Goal: Task Accomplishment & Management: Manage account settings

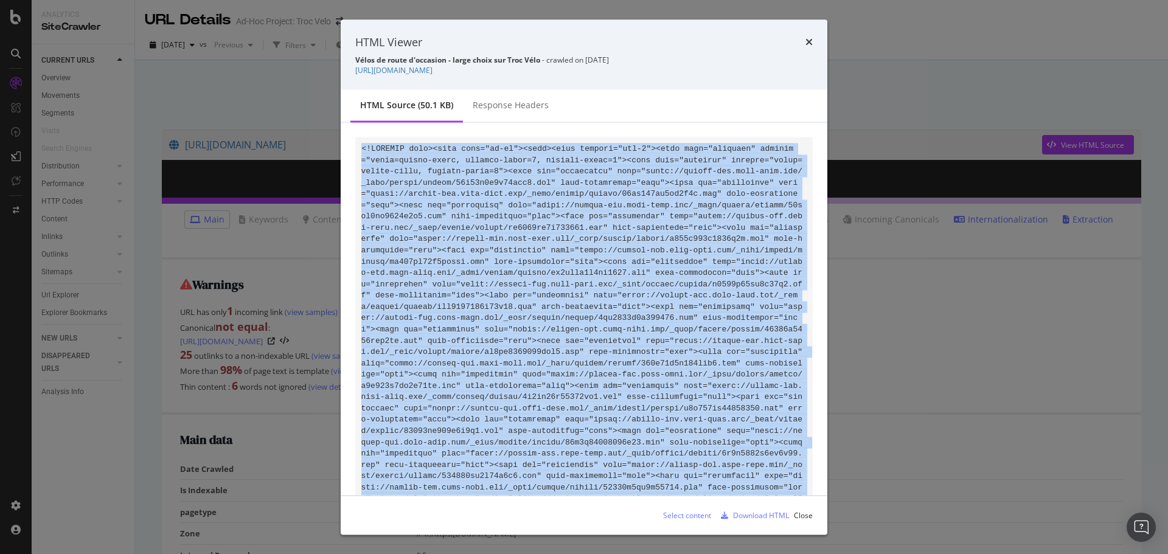
scroll to position [5586, 0]
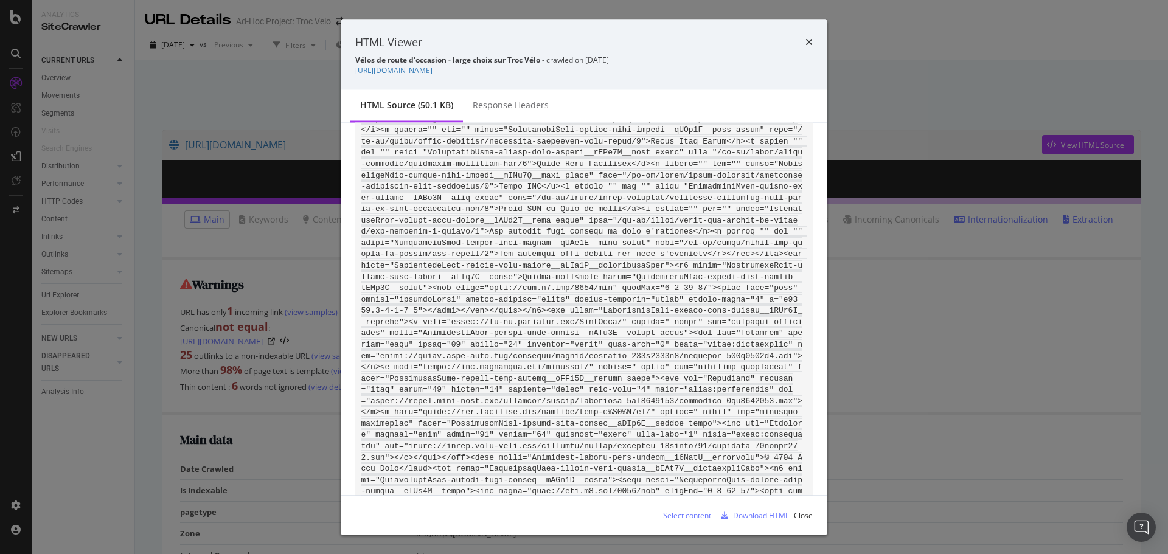
click at [960, 113] on div "HTML Viewer Vélos de route d'occasion - large choix sur Troc Vélo - crawled on …" at bounding box center [584, 277] width 1168 height 554
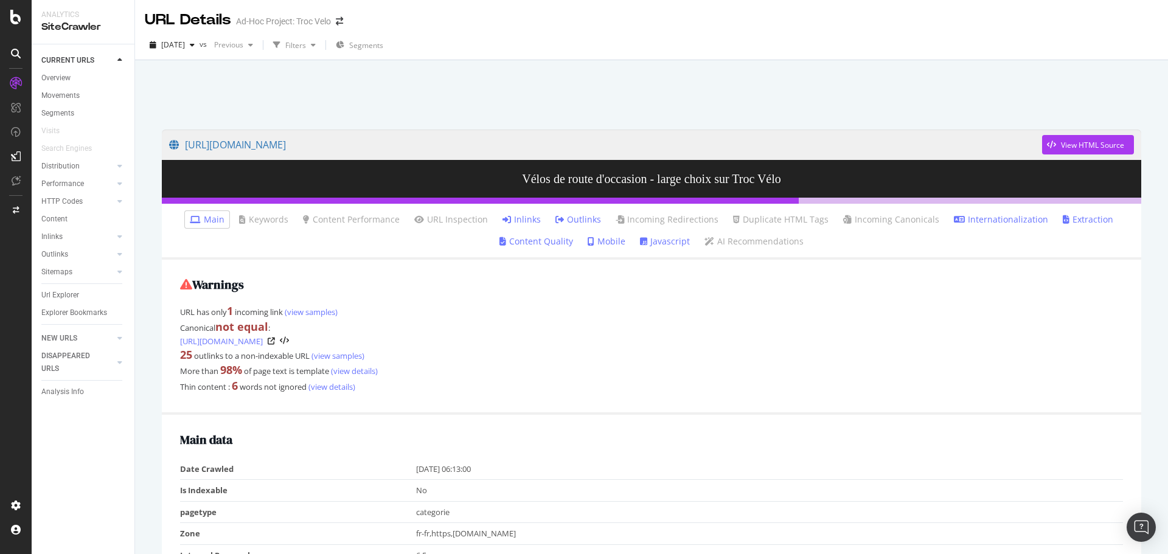
click at [63, 302] on div "Url Explorer" at bounding box center [87, 296] width 93 height 18
click at [63, 297] on div "Url Explorer" at bounding box center [60, 295] width 38 height 13
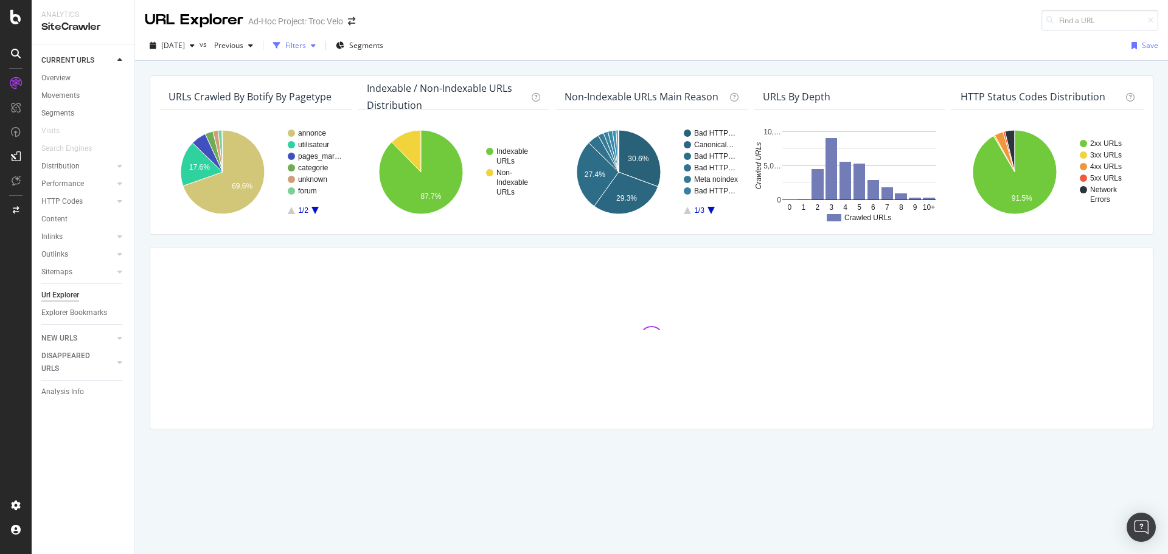
click at [306, 49] on div "Filters" at bounding box center [295, 45] width 21 height 10
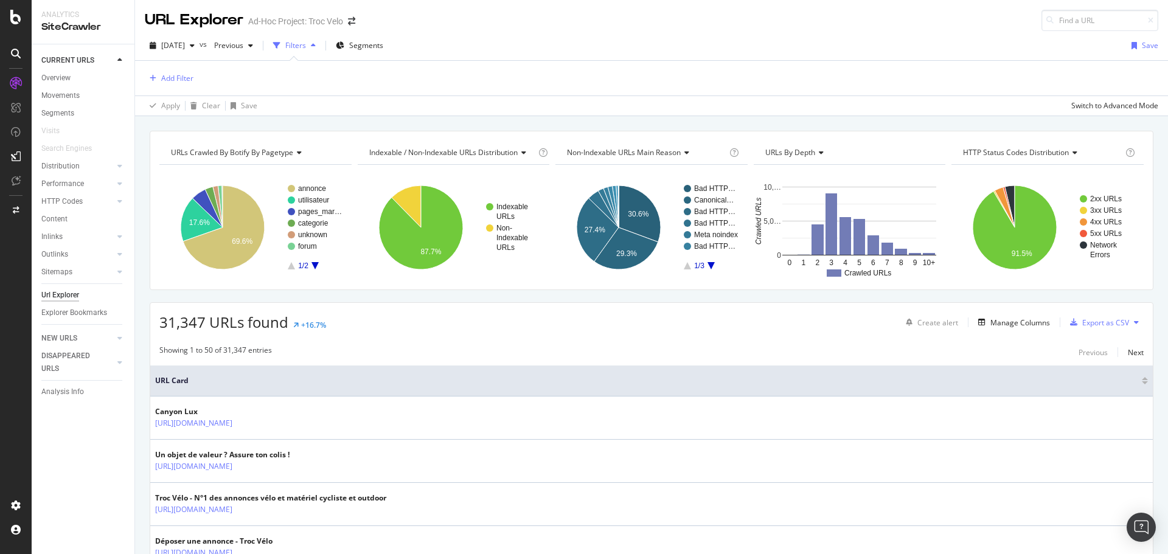
click at [306, 43] on div "Filters" at bounding box center [295, 45] width 21 height 10
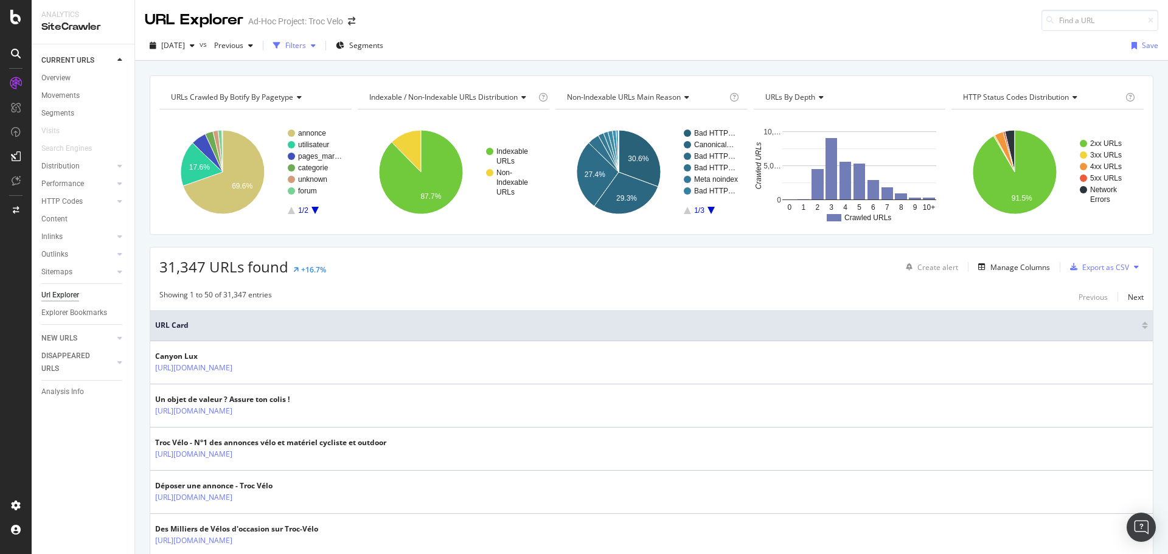
click at [306, 45] on div "Filters" at bounding box center [295, 45] width 21 height 10
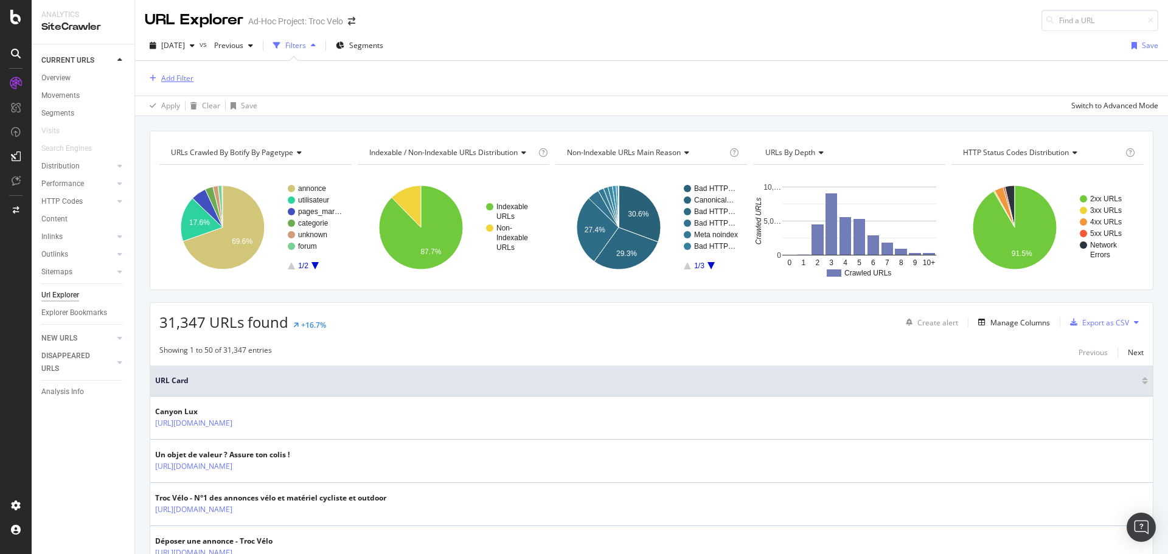
click at [184, 78] on div "Add Filter" at bounding box center [177, 78] width 32 height 10
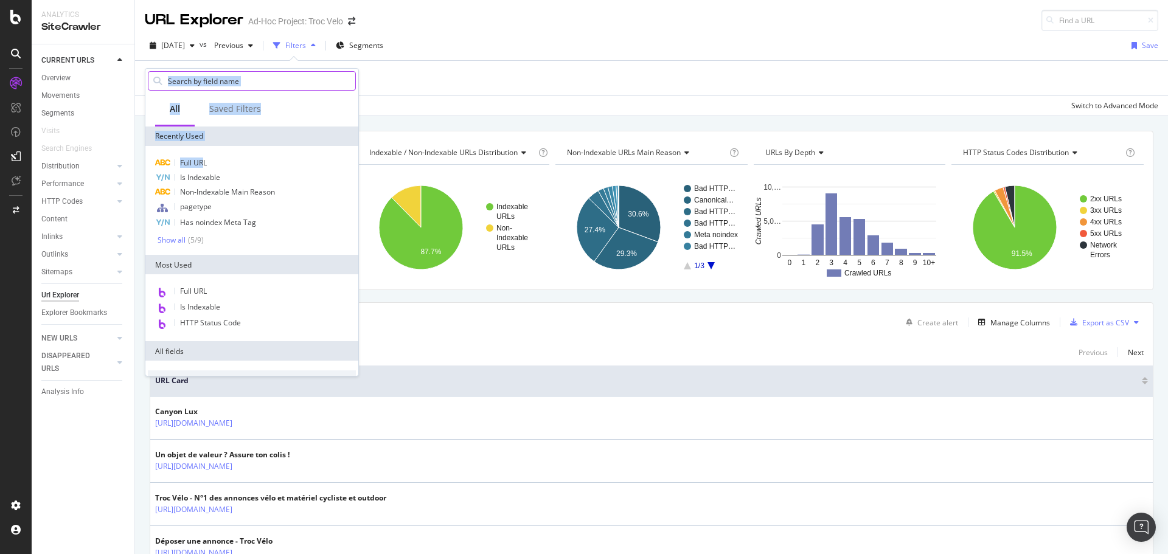
drag, startPoint x: 205, startPoint y: 166, endPoint x: 207, endPoint y: 77, distance: 89.5
click at [207, 77] on div "All Saved Filters Recently Used Full URL Is Indexable Non-Indexable Main Reason…" at bounding box center [251, 222] width 213 height 307
click at [206, 77] on input "text" at bounding box center [261, 81] width 189 height 18
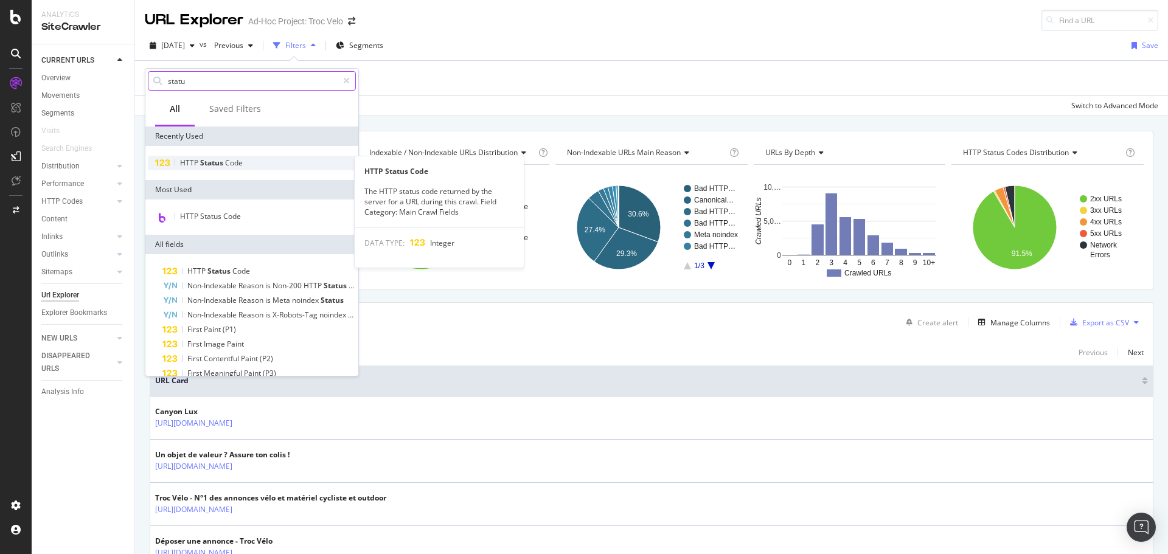
type input "statu"
click at [223, 168] on div "HTTP Status Code" at bounding box center [252, 163] width 208 height 15
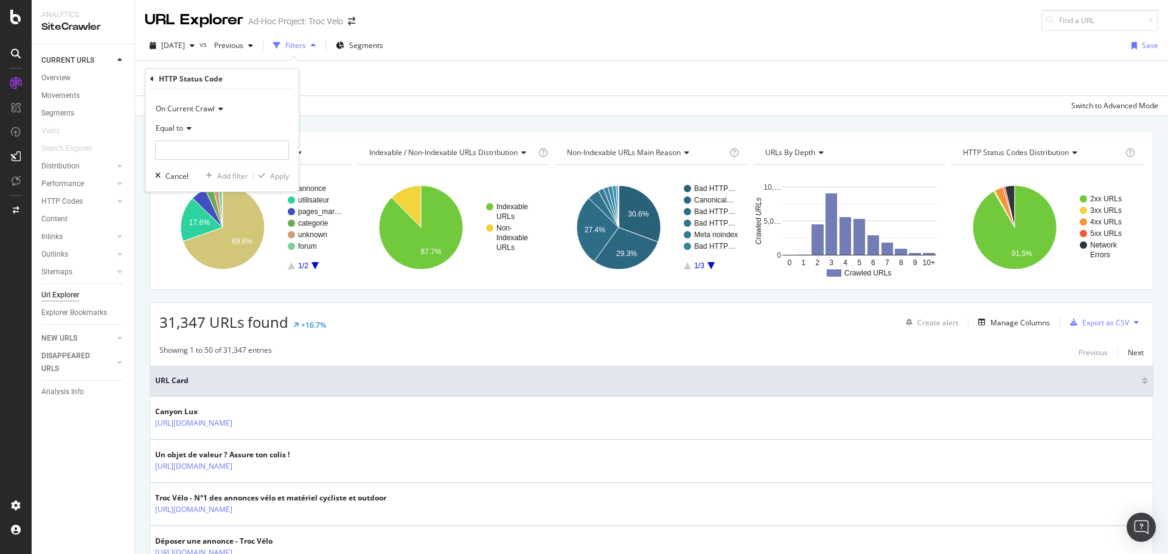
click at [186, 127] on icon at bounding box center [187, 128] width 9 height 7
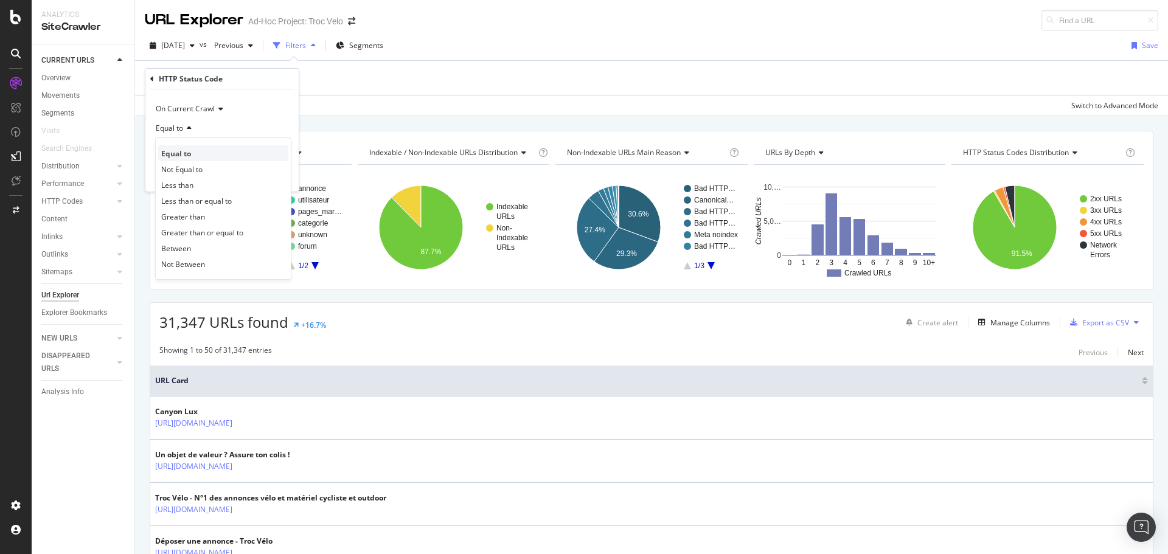
click at [197, 153] on div "Equal to" at bounding box center [223, 153] width 130 height 16
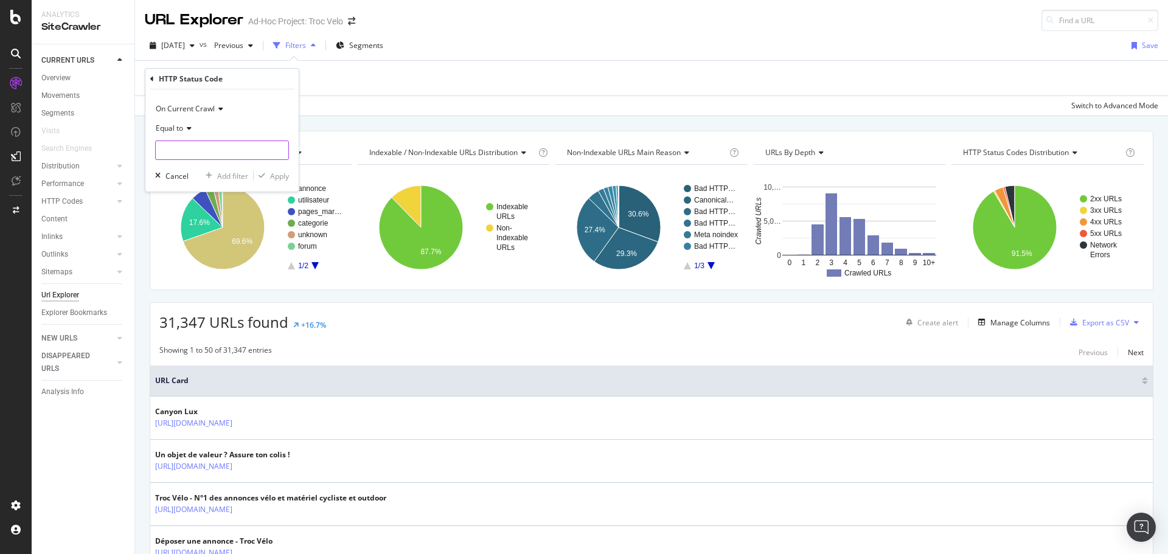
click at [211, 153] on input "number" at bounding box center [222, 150] width 134 height 19
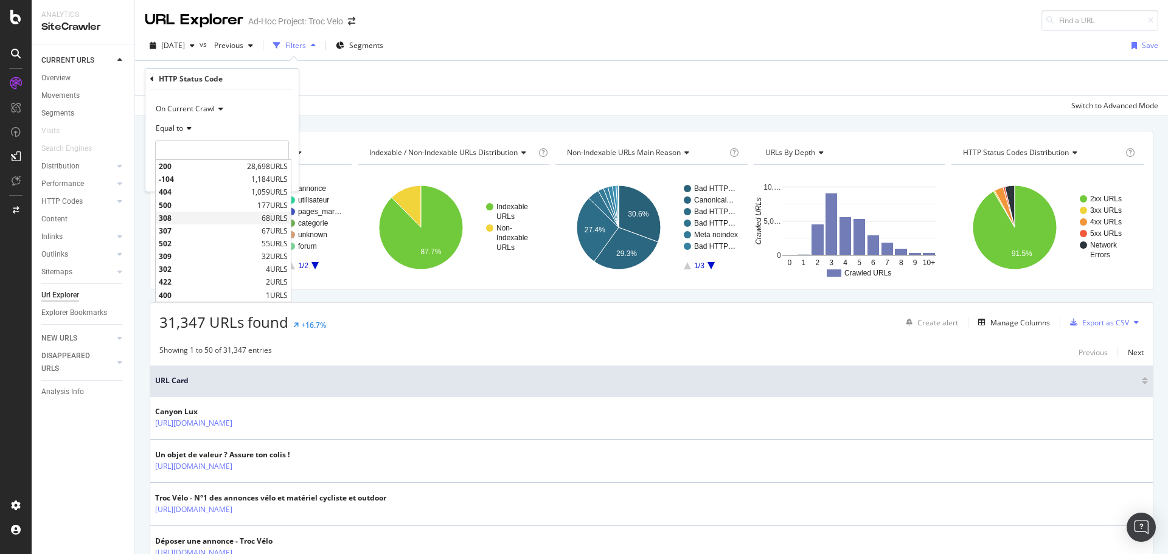
click at [206, 223] on div "308 68 URLS" at bounding box center [223, 218] width 135 height 13
type input "308"
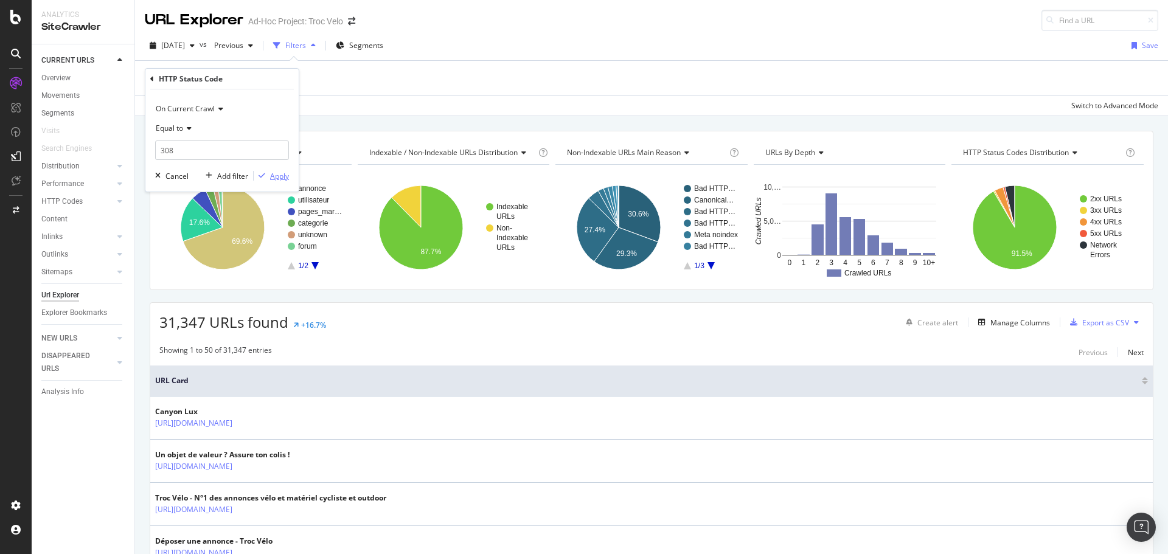
click at [270, 181] on button "Apply" at bounding box center [271, 176] width 35 height 12
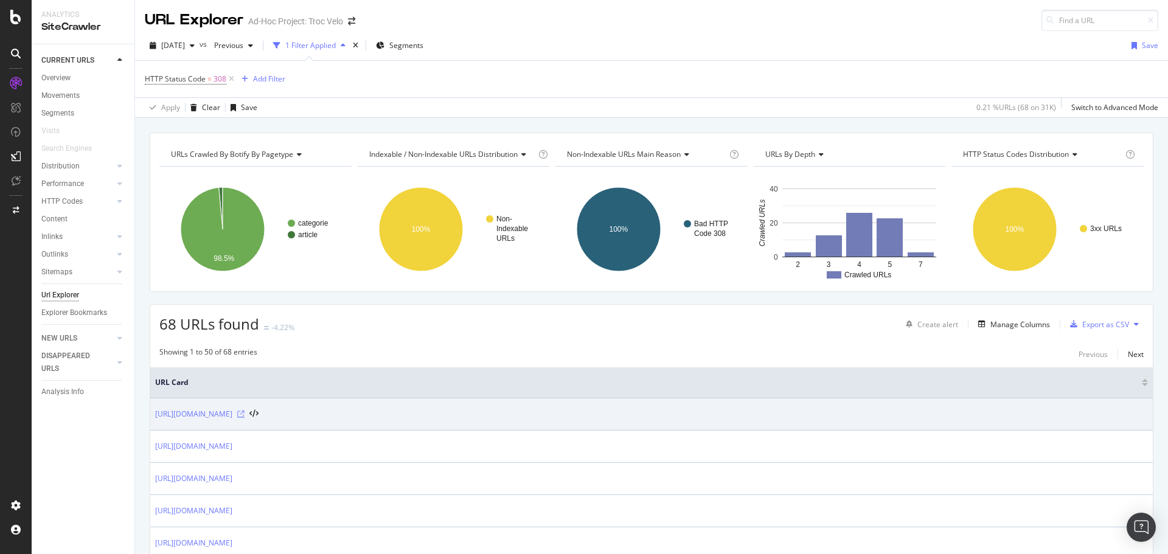
click at [245, 418] on icon at bounding box center [240, 414] width 7 height 7
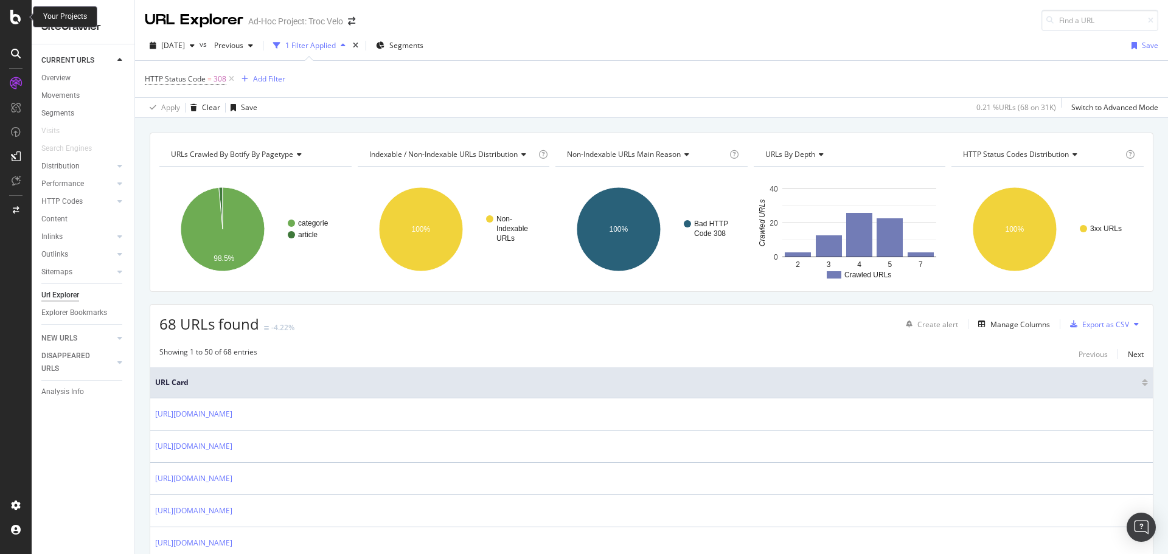
click at [16, 20] on icon at bounding box center [15, 17] width 11 height 15
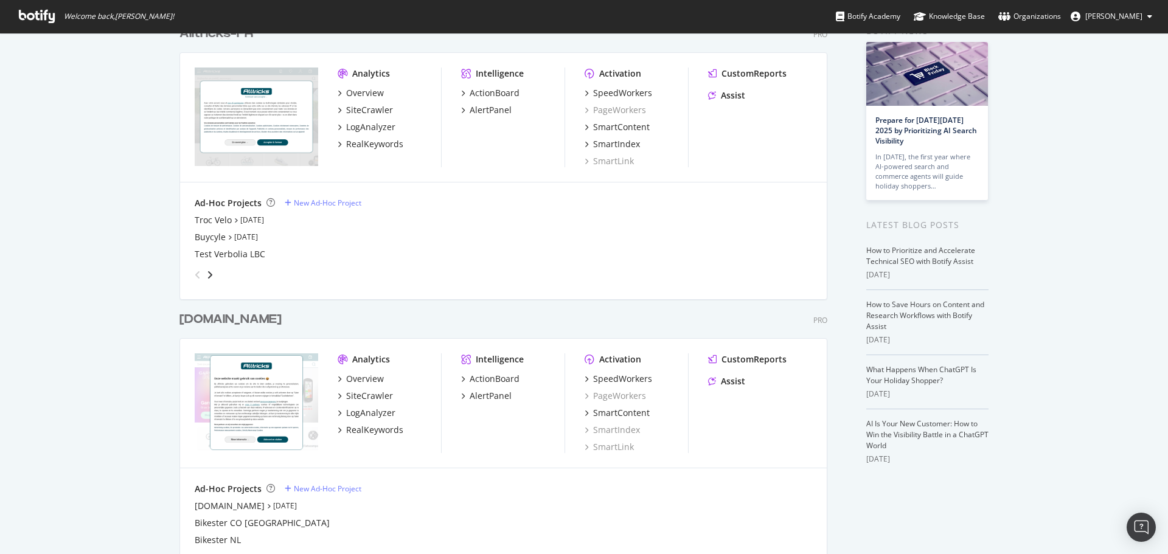
scroll to position [61, 0]
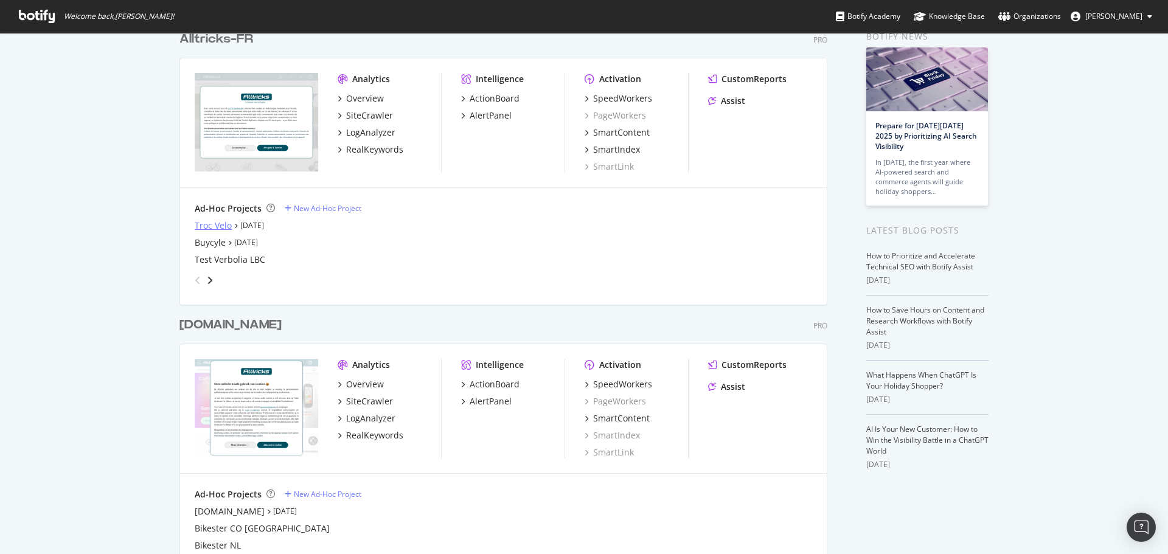
click at [203, 227] on div "Troc Velo" at bounding box center [213, 226] width 37 height 12
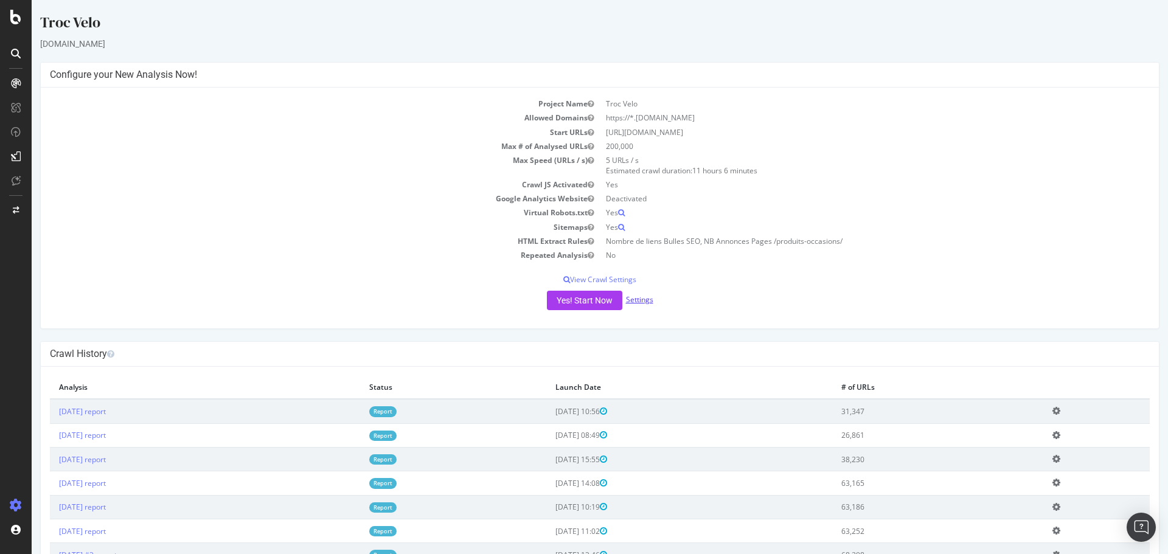
click at [626, 297] on link "Settings" at bounding box center [639, 299] width 27 height 10
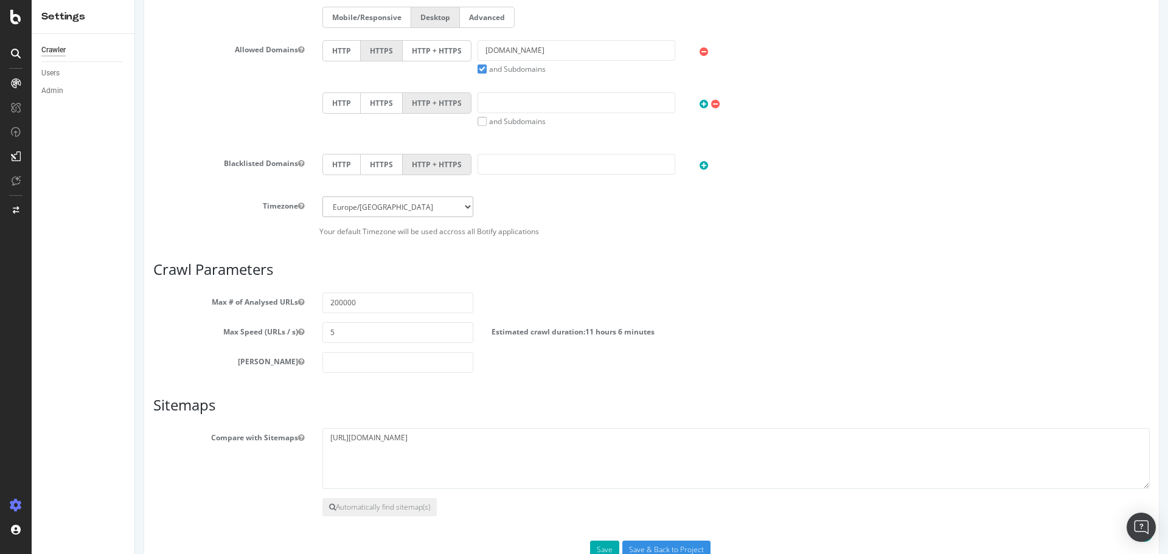
scroll to position [474, 0]
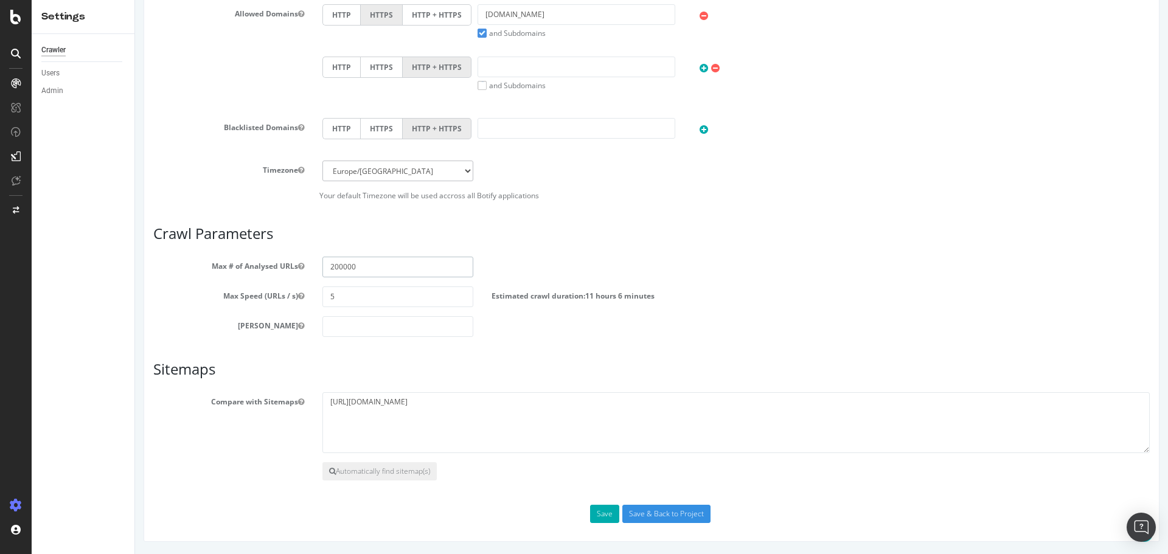
click at [369, 270] on input "200000" at bounding box center [397, 267] width 151 height 21
click at [342, 271] on input "200000" at bounding box center [397, 267] width 151 height 21
click at [341, 295] on input "5" at bounding box center [397, 297] width 151 height 21
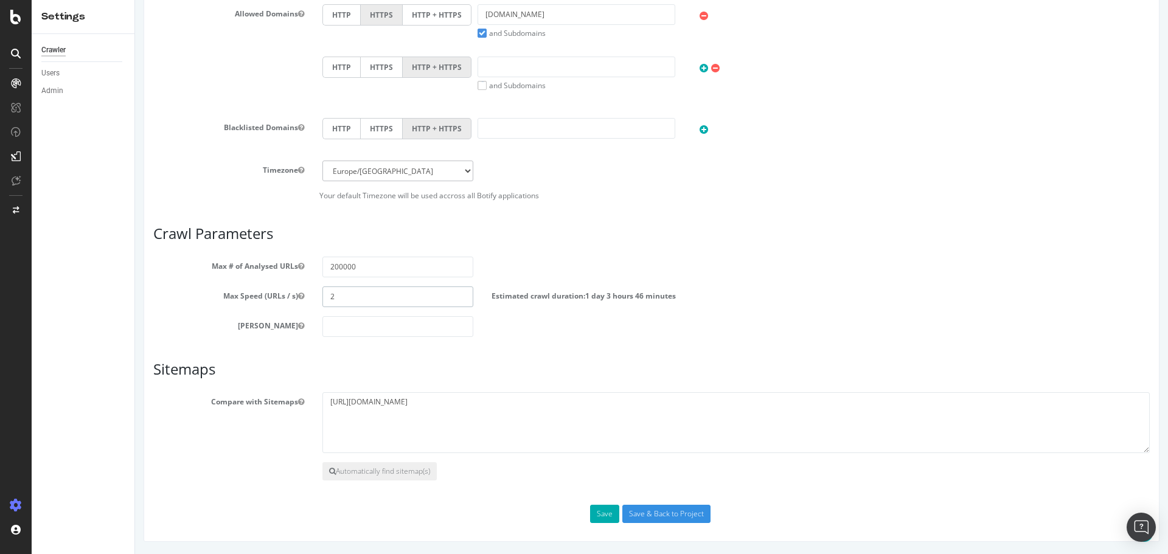
type input "2"
click at [378, 259] on input "200000" at bounding box center [397, 267] width 151 height 21
drag, startPoint x: 380, startPoint y: 268, endPoint x: 298, endPoint y: 270, distance: 81.6
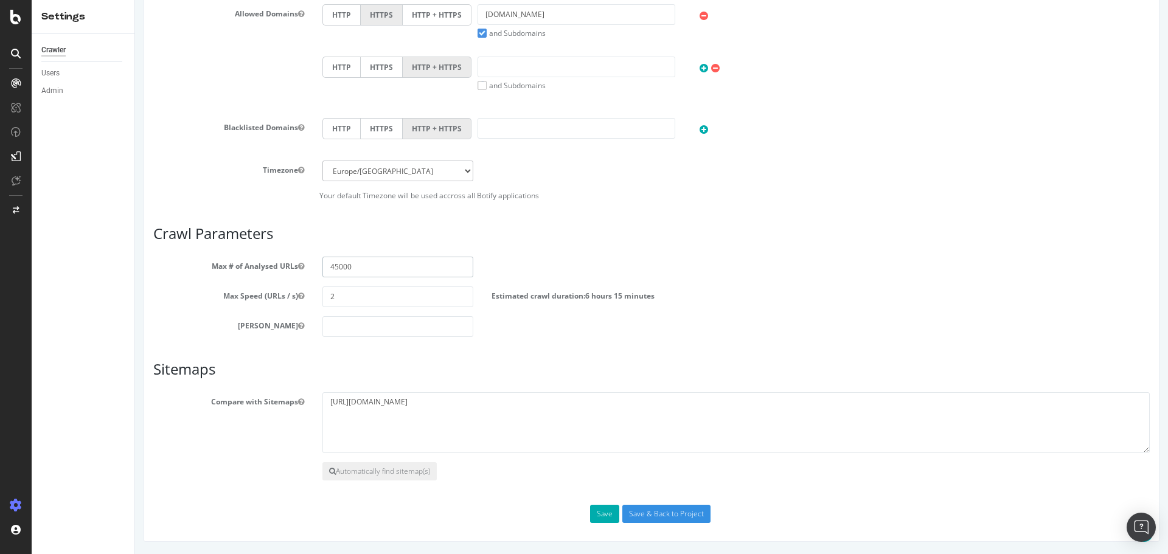
click at [298, 270] on div "Max # of Analysed URLs 45000" at bounding box center [651, 267] width 1015 height 21
type input "200000"
click at [598, 512] on button "Save" at bounding box center [604, 514] width 29 height 18
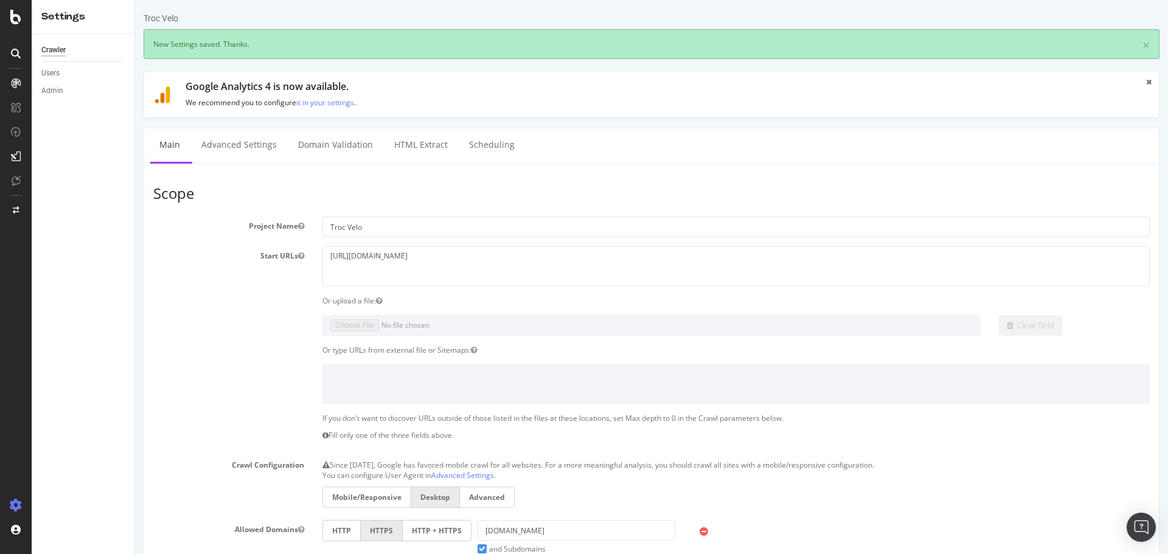
scroll to position [0, 0]
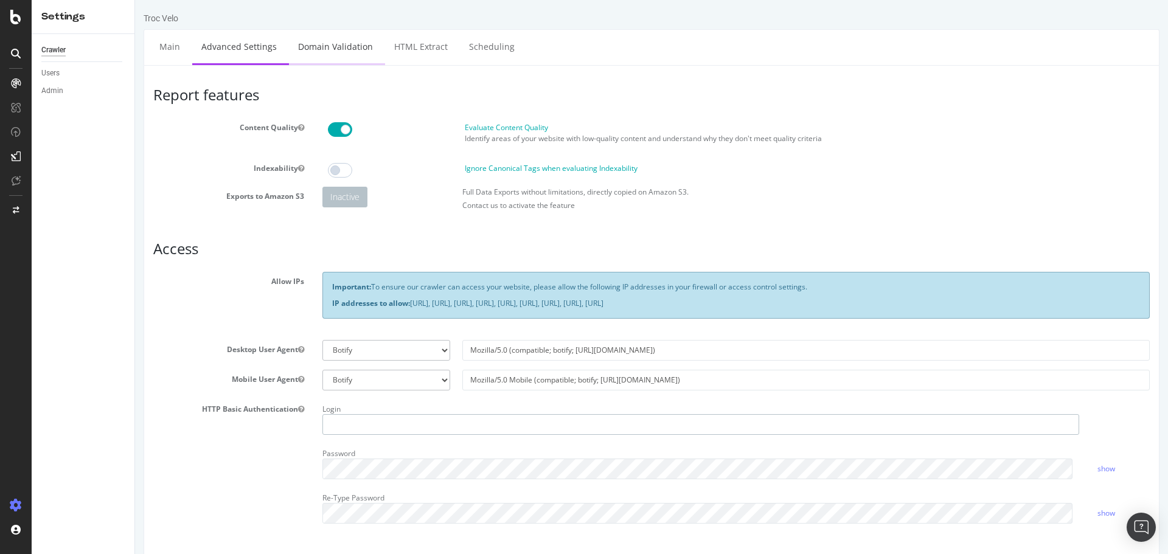
type input "[PERSON_NAME][EMAIL_ADDRESS][DOMAIN_NAME]"
click at [315, 43] on link "Domain Validation" at bounding box center [335, 46] width 93 height 33
click at [487, 46] on link "Scheduling" at bounding box center [492, 46] width 64 height 33
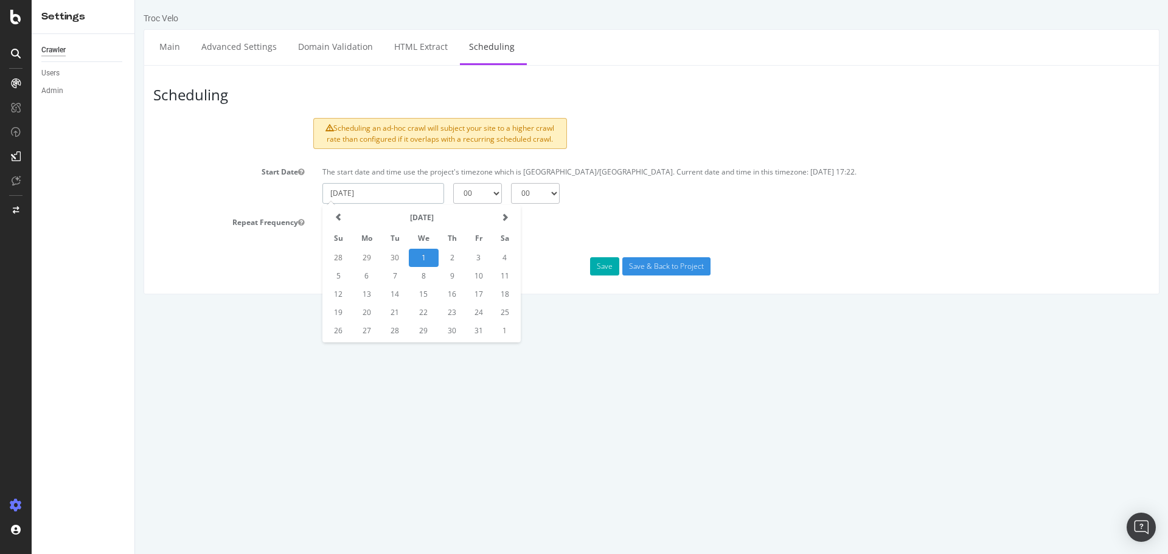
click at [386, 192] on input "[DATE]" at bounding box center [383, 193] width 122 height 21
click at [446, 258] on td "2" at bounding box center [452, 258] width 27 height 18
type input "[DATE]"
click at [478, 188] on select "00 01 02 03 04 05 06 07 08 09 10 11 12 13 14 15 16 17 18 19 20 21 22 23" at bounding box center [477, 193] width 49 height 21
select select "2"
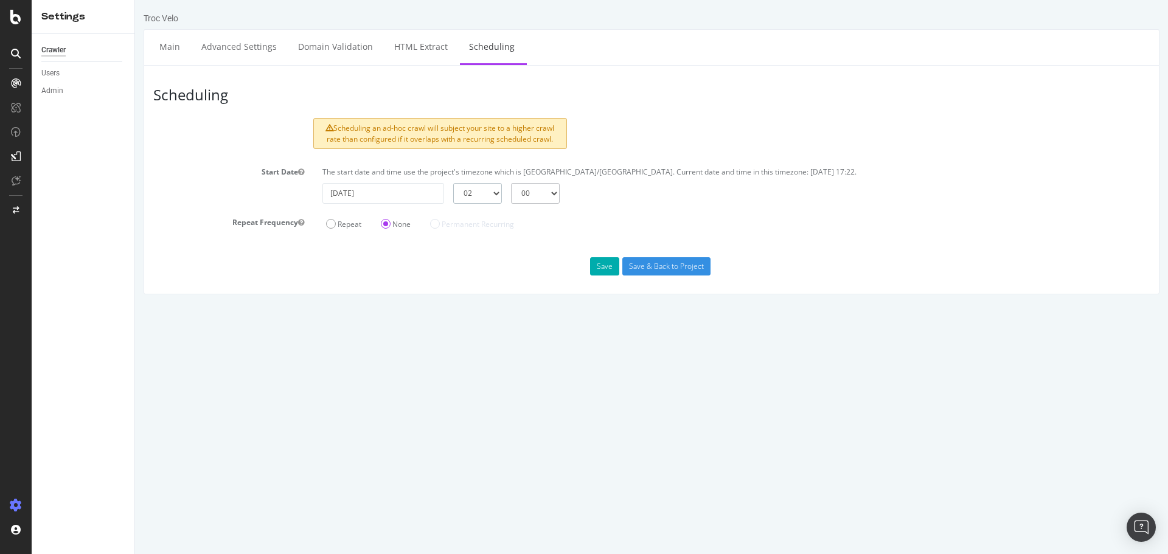
click at [453, 183] on select "00 01 02 03 04 05 06 07 08 09 10 11 12 13 14 15 16 17 18 19 20 21 22 23" at bounding box center [477, 193] width 49 height 21
click at [605, 269] on button "Save" at bounding box center [604, 266] width 29 height 18
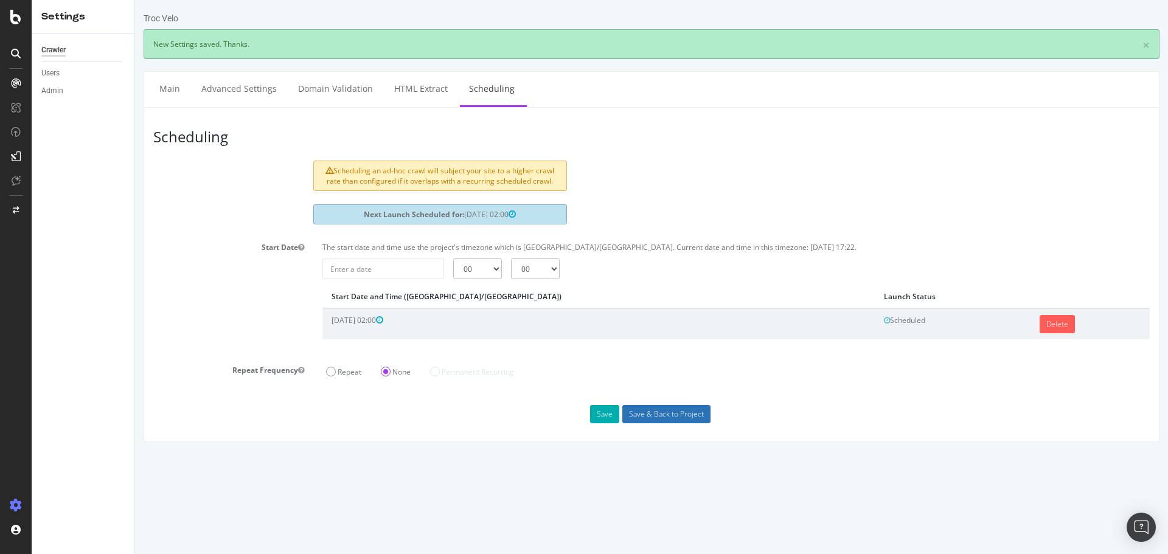
click at [634, 410] on input "Save & Back to Project" at bounding box center [666, 414] width 88 height 18
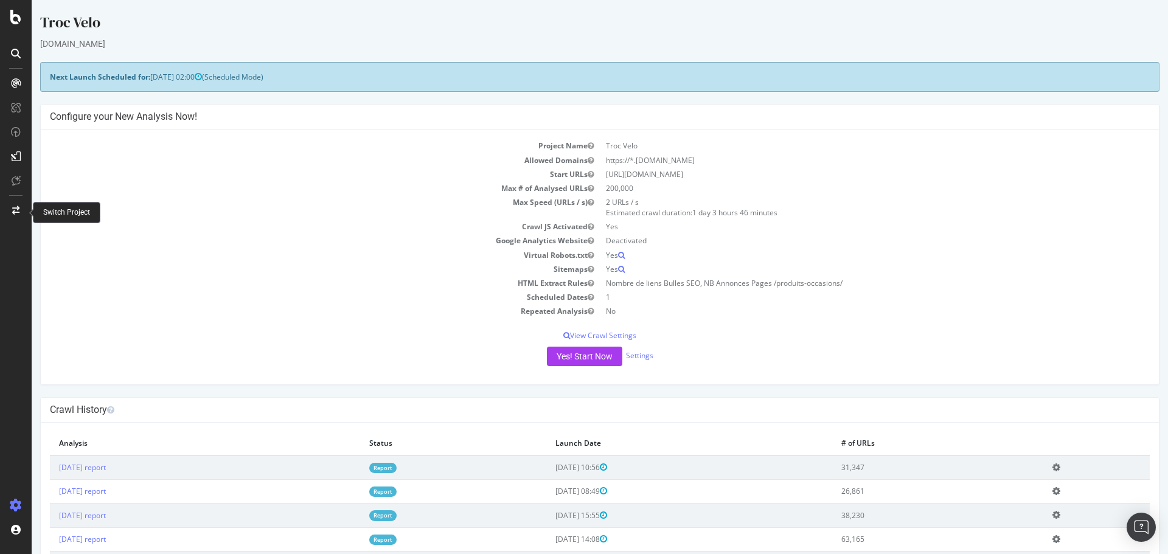
click at [301, 40] on div "[DOMAIN_NAME]" at bounding box center [599, 44] width 1119 height 12
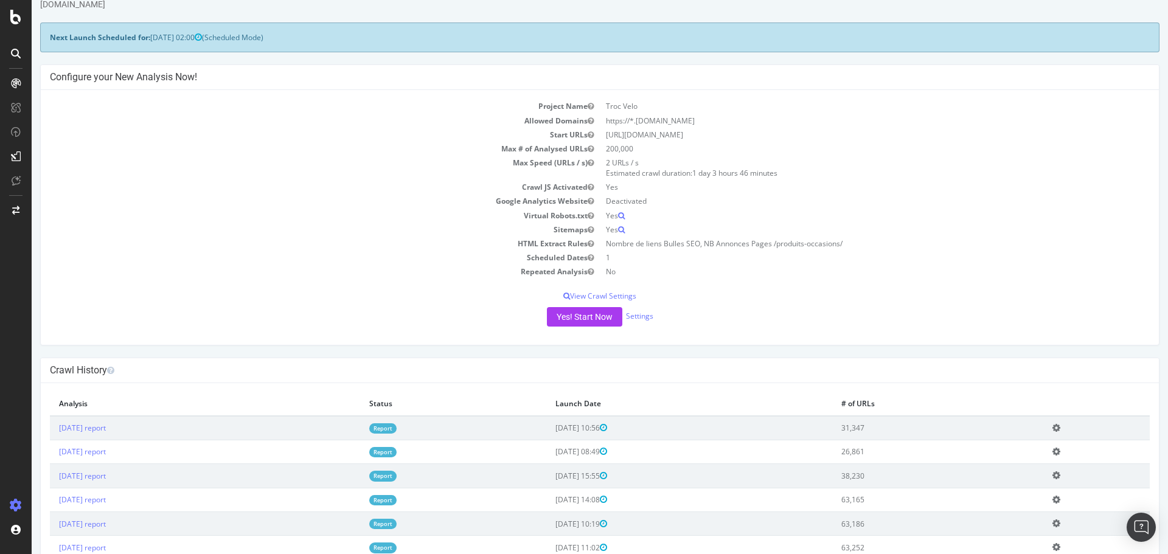
scroll to position [61, 0]
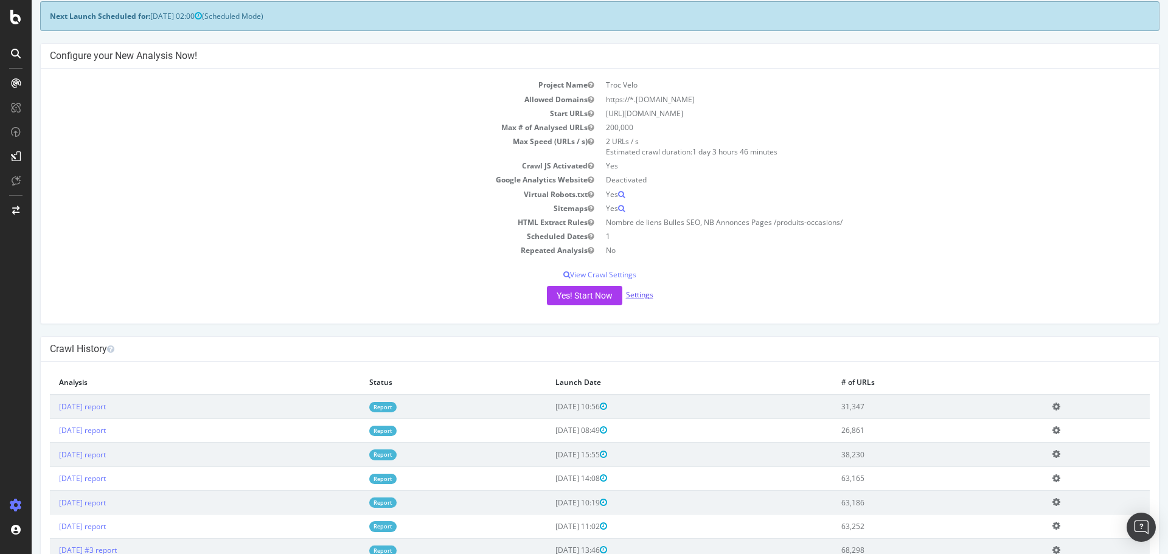
click at [634, 291] on link "Settings" at bounding box center [639, 295] width 27 height 10
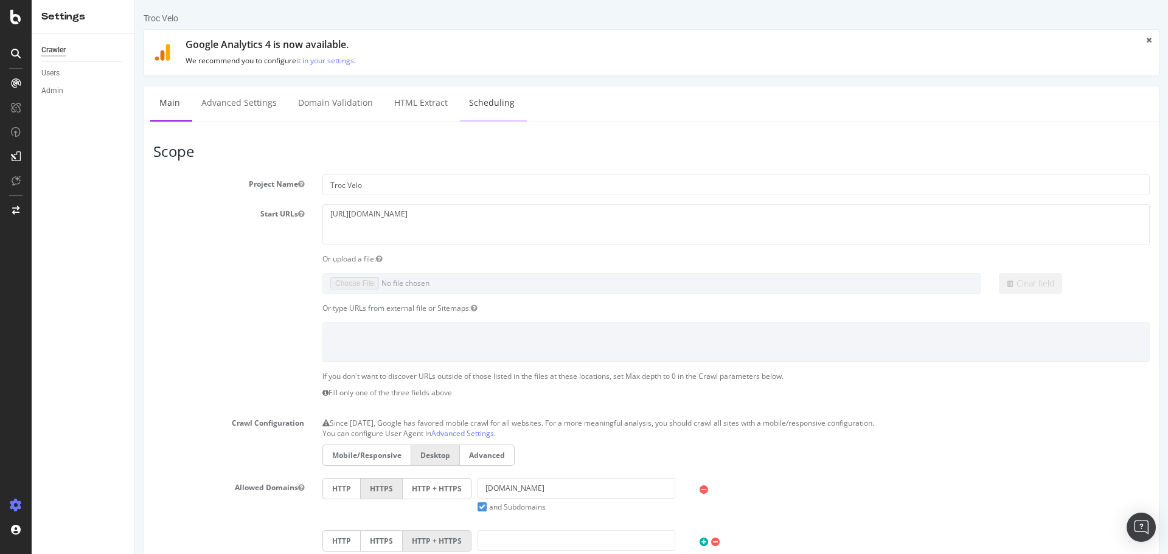
click at [481, 103] on link "Scheduling" at bounding box center [492, 102] width 64 height 33
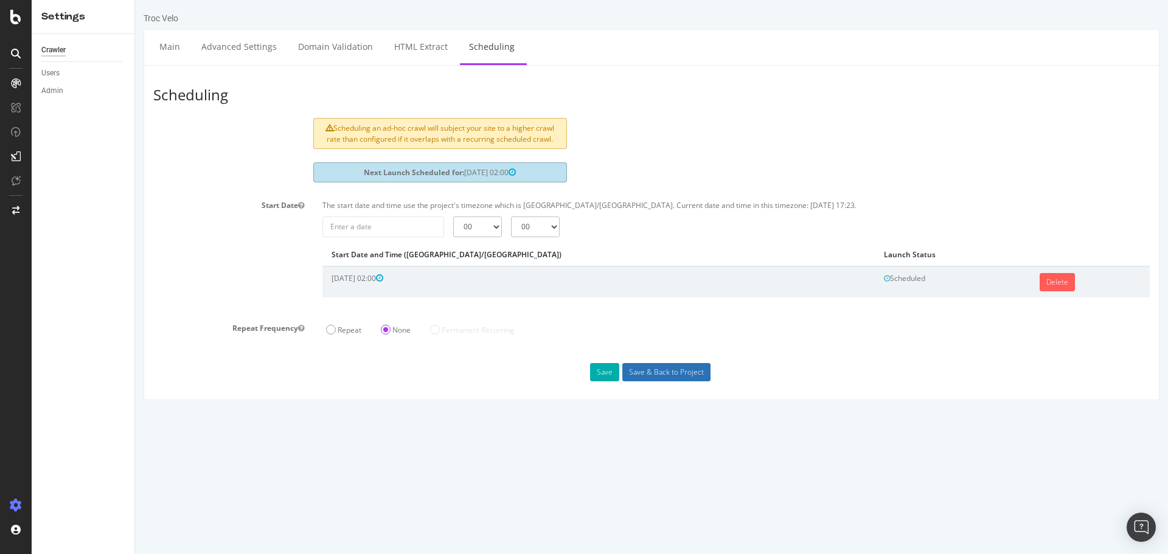
click at [637, 378] on input "Save & Back to Project" at bounding box center [666, 372] width 88 height 18
